Goal: Use online tool/utility: Utilize a website feature to perform a specific function

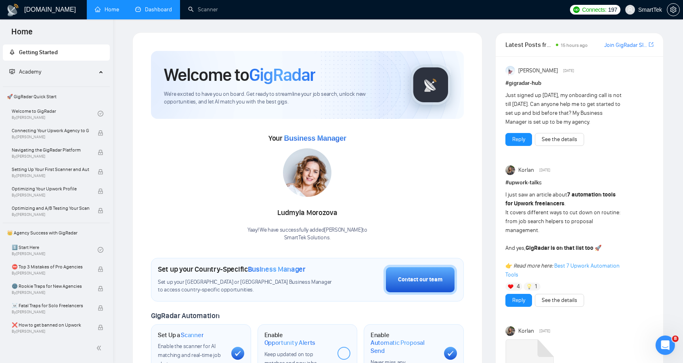
click at [157, 11] on link "Dashboard" at bounding box center [153, 9] width 37 height 7
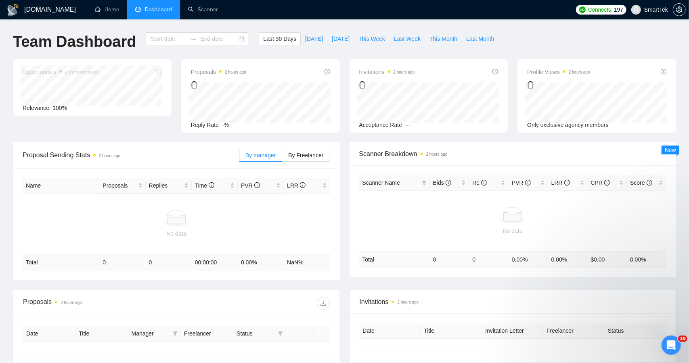
type input "[DATE]"
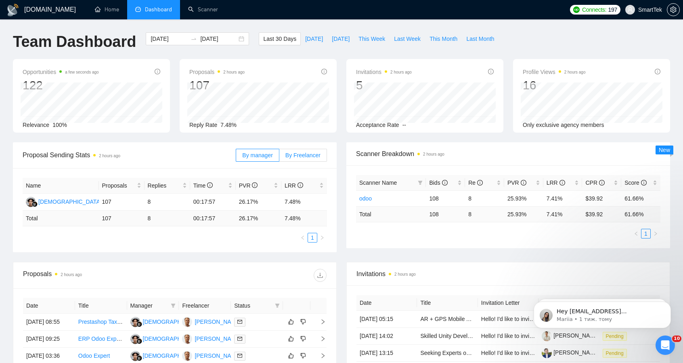
click at [310, 155] on span "By Freelancer" at bounding box center [302, 155] width 35 height 6
click at [279, 157] on input "By Freelancer" at bounding box center [279, 157] width 0 height 0
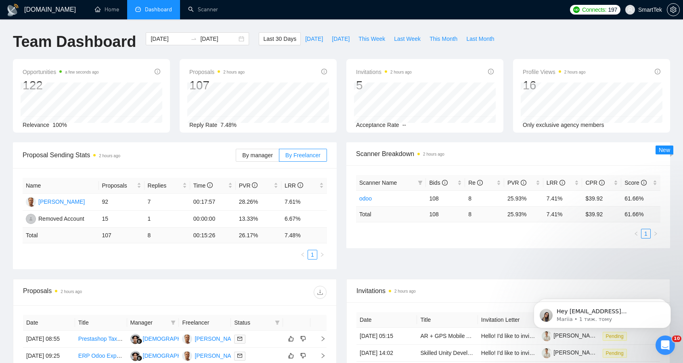
click at [206, 155] on span "Proposal Sending Stats 2 hours ago" at bounding box center [129, 155] width 213 height 10
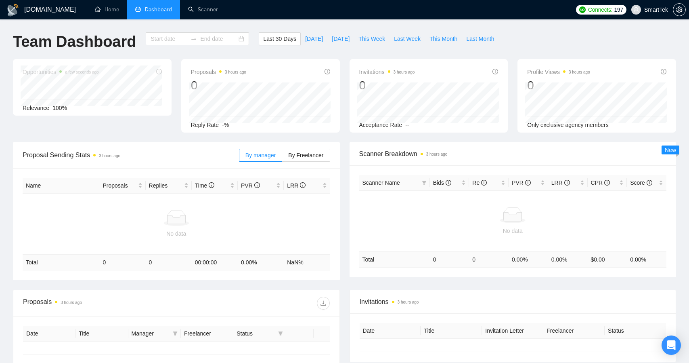
type input "[DATE]"
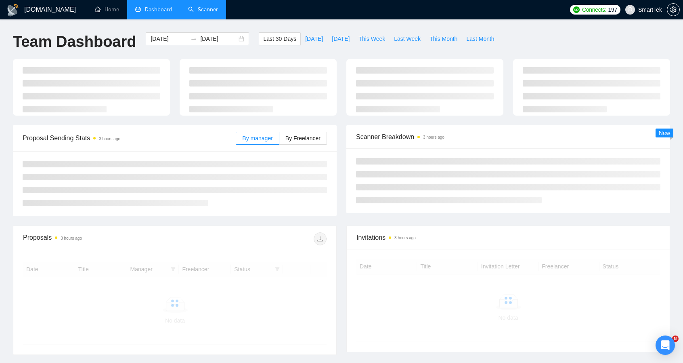
click at [199, 11] on link "Scanner" at bounding box center [203, 9] width 30 height 7
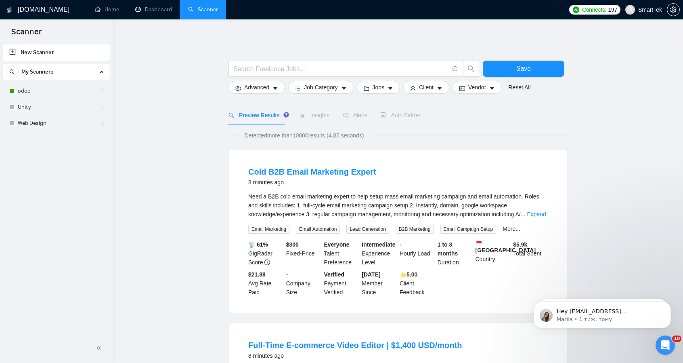
click at [408, 113] on span "Auto Bidder" at bounding box center [400, 115] width 40 height 6
click at [29, 91] on link "odoo" at bounding box center [56, 91] width 77 height 16
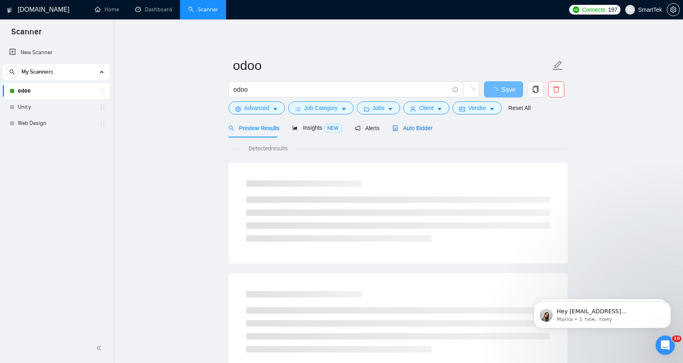
click at [405, 130] on span "Auto Bidder" at bounding box center [412, 128] width 40 height 6
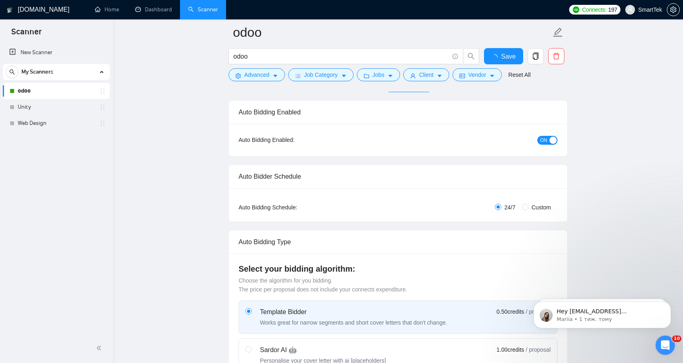
scroll to position [161, 0]
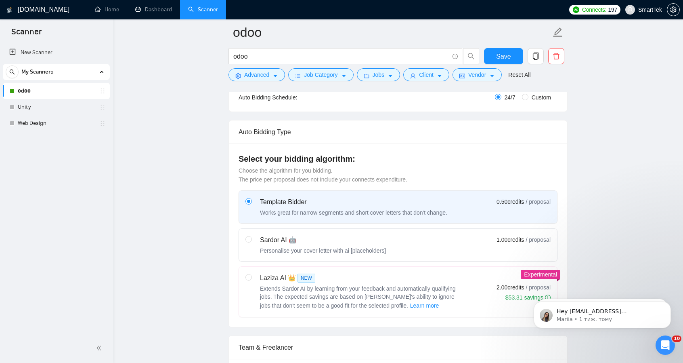
click at [244, 276] on label "Laziza AI 👑 NEW Extends Sardor AI by learning from your feedback and automatica…" at bounding box center [398, 291] width 318 height 50
click at [245, 276] on input "radio" at bounding box center [248, 277] width 6 height 6
radio input "true"
radio input "false"
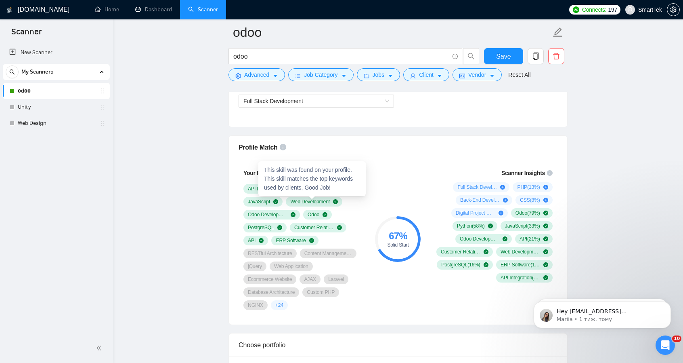
scroll to position [484, 0]
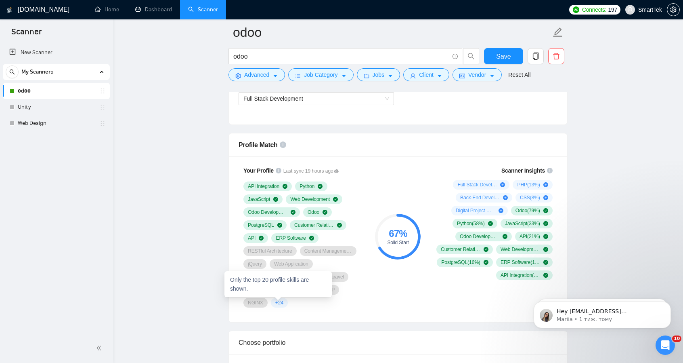
click at [279, 299] on span "+ 24" at bounding box center [279, 302] width 8 height 6
click at [279, 301] on span "+ 24" at bounding box center [279, 302] width 8 height 6
click at [457, 147] on div "Profile Match" at bounding box center [398, 144] width 319 height 23
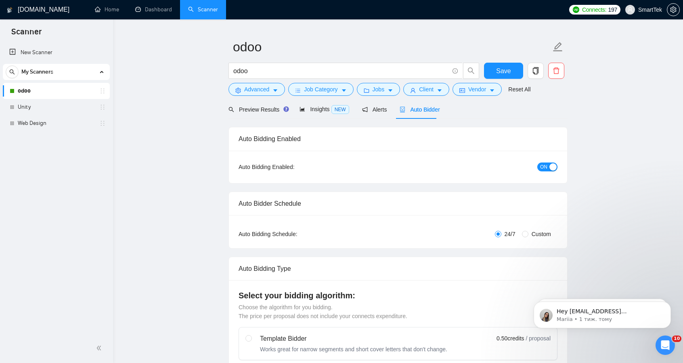
scroll to position [0, 0]
